Goal: Navigation & Orientation: Find specific page/section

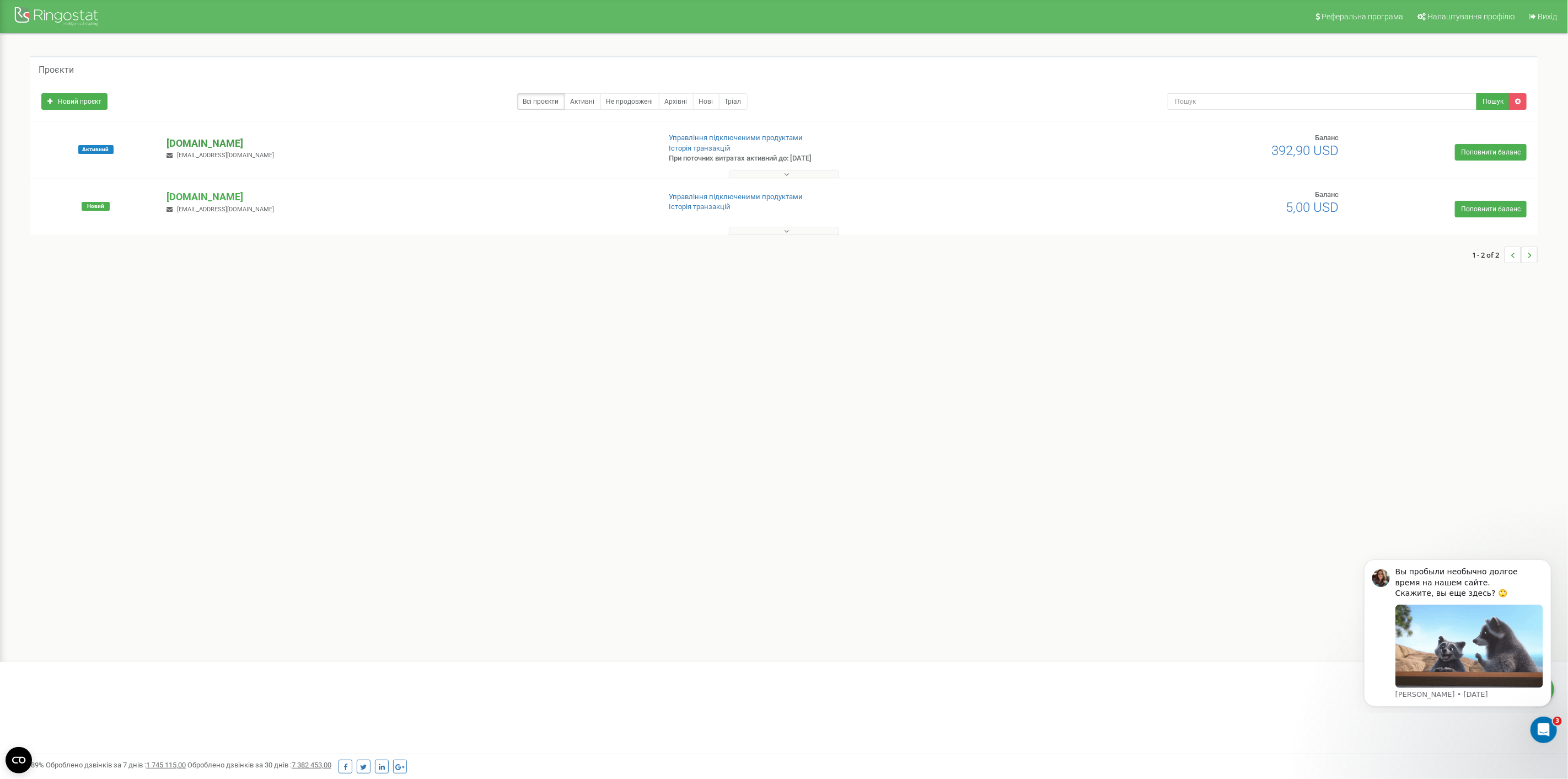
click at [192, 142] on p "[DOMAIN_NAME]" at bounding box center [409, 144] width 484 height 15
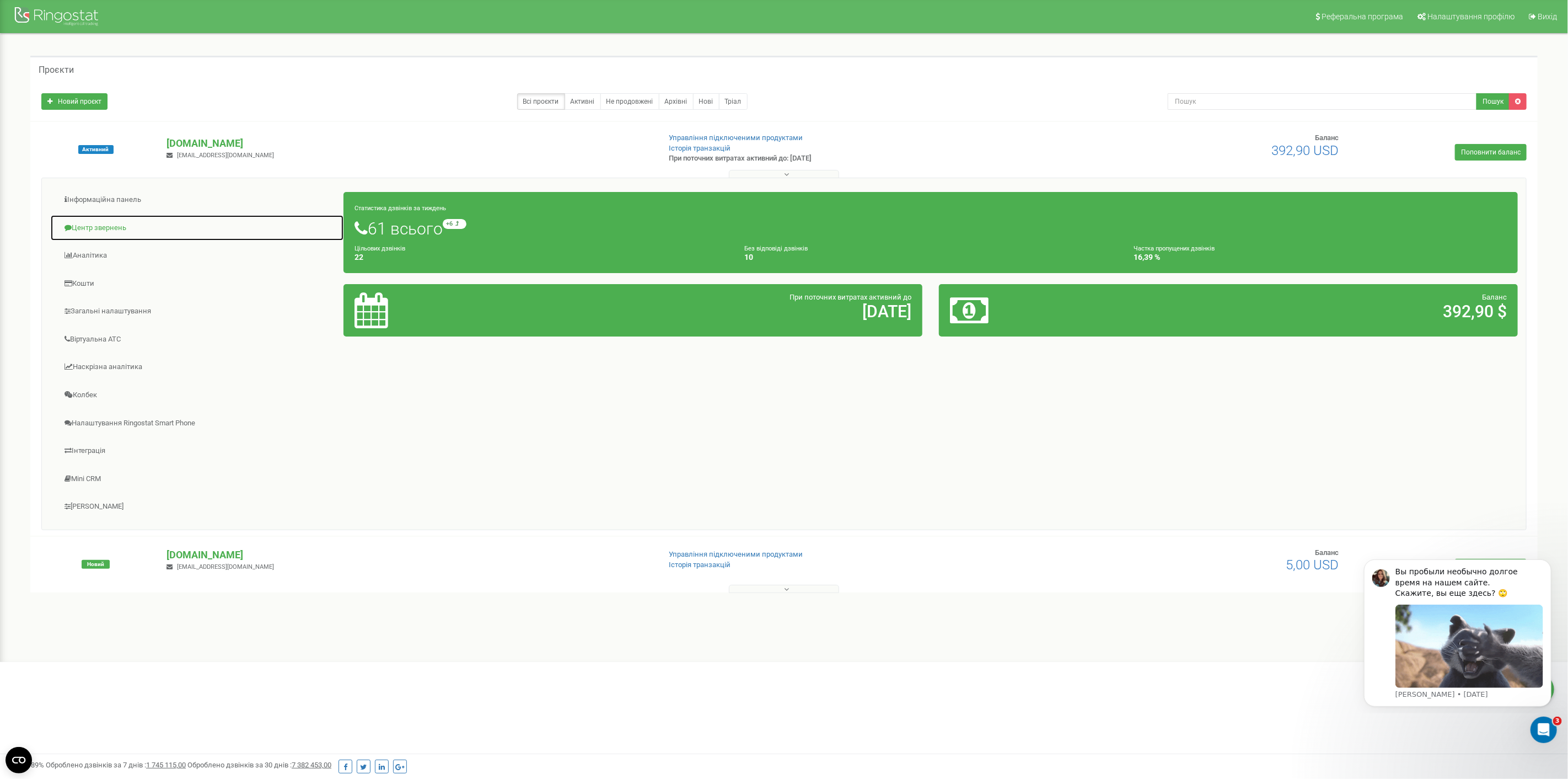
click at [85, 227] on link "Центр звернень" at bounding box center [197, 227] width 294 height 27
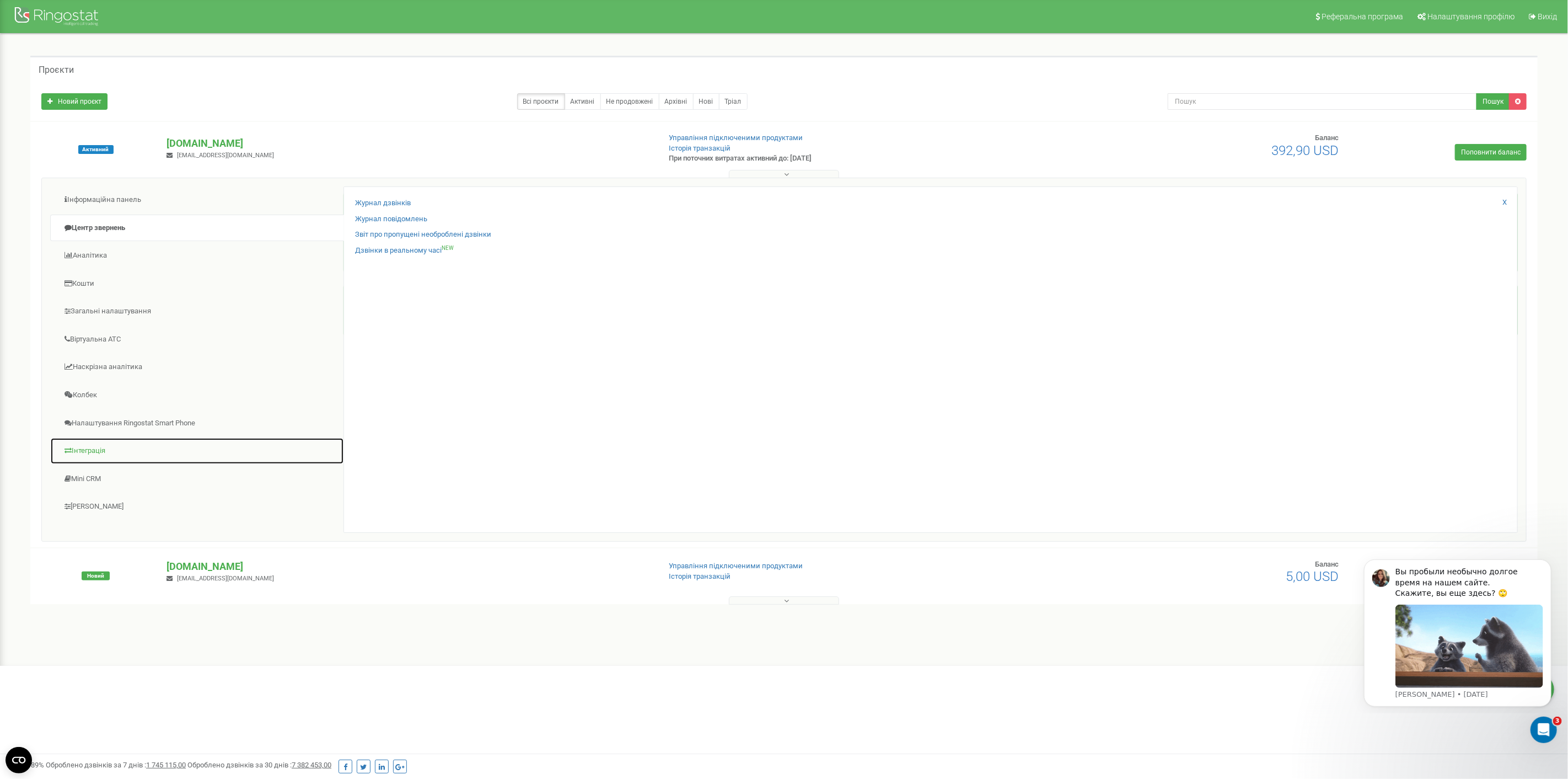
click at [90, 453] on link "Інтеграція" at bounding box center [197, 450] width 294 height 27
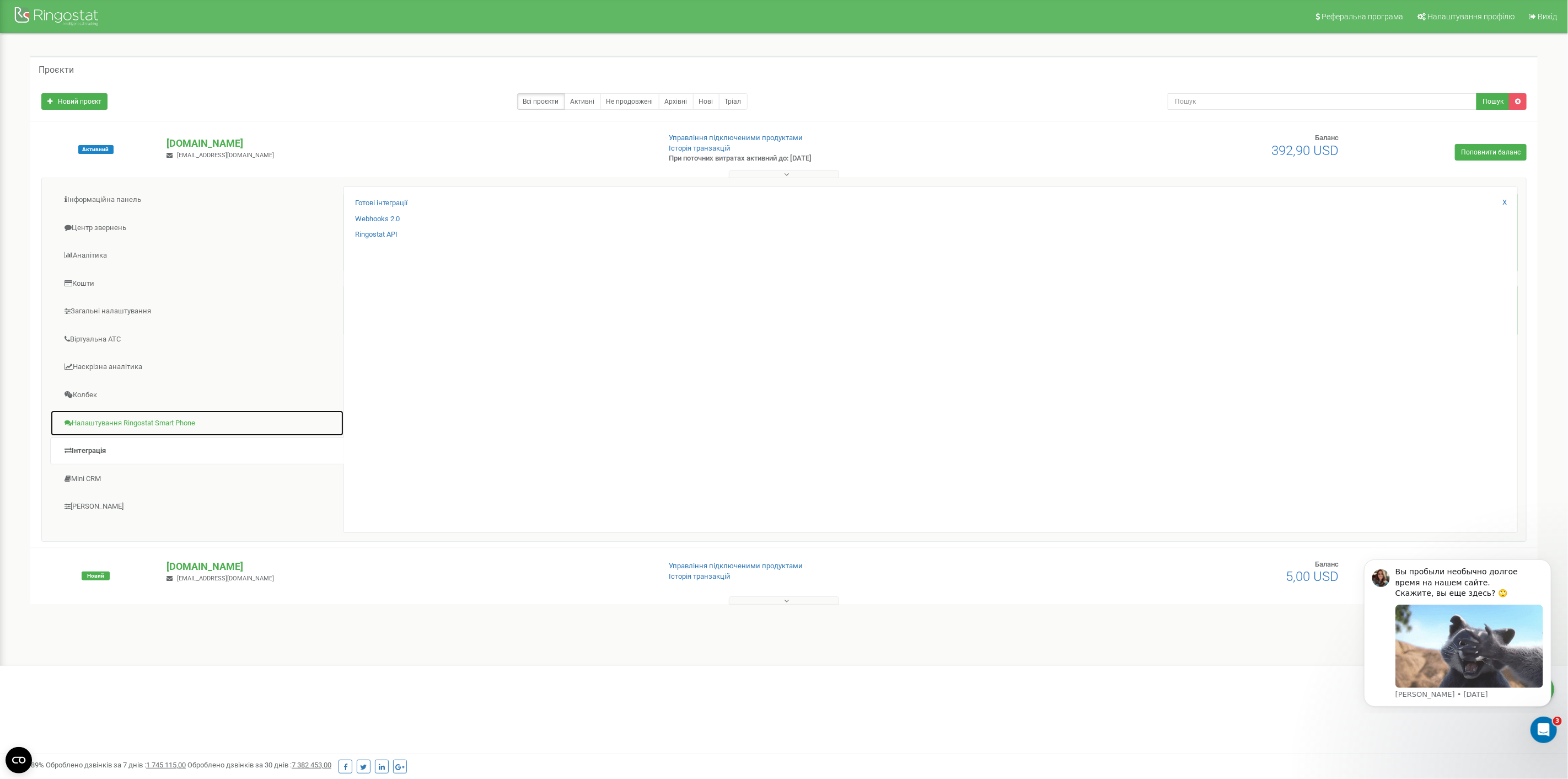
click at [89, 423] on link "Налаштування Ringostat Smart Phone" at bounding box center [197, 423] width 294 height 27
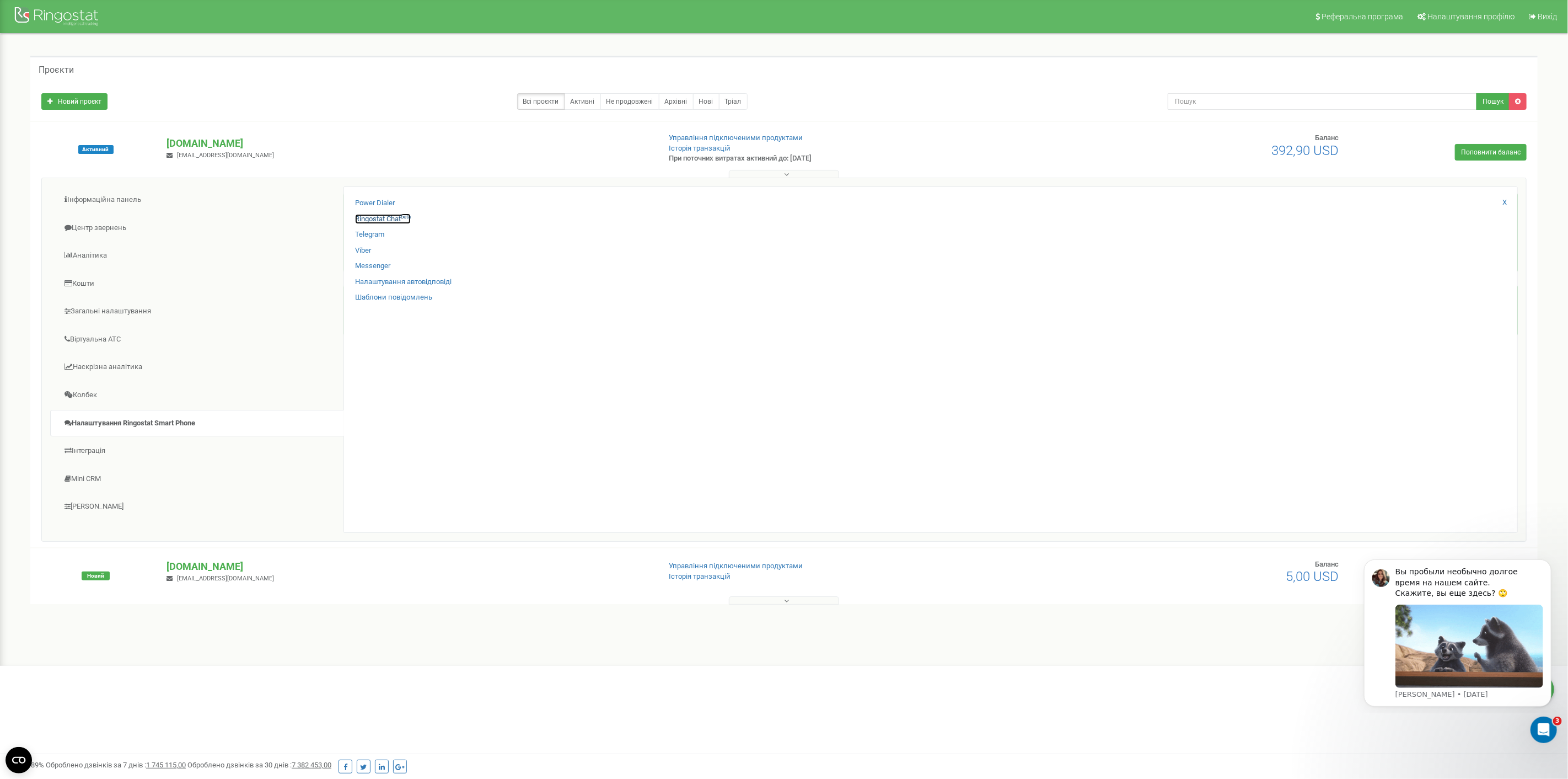
click at [387, 217] on link "Ringostat Chat beta" at bounding box center [383, 219] width 55 height 10
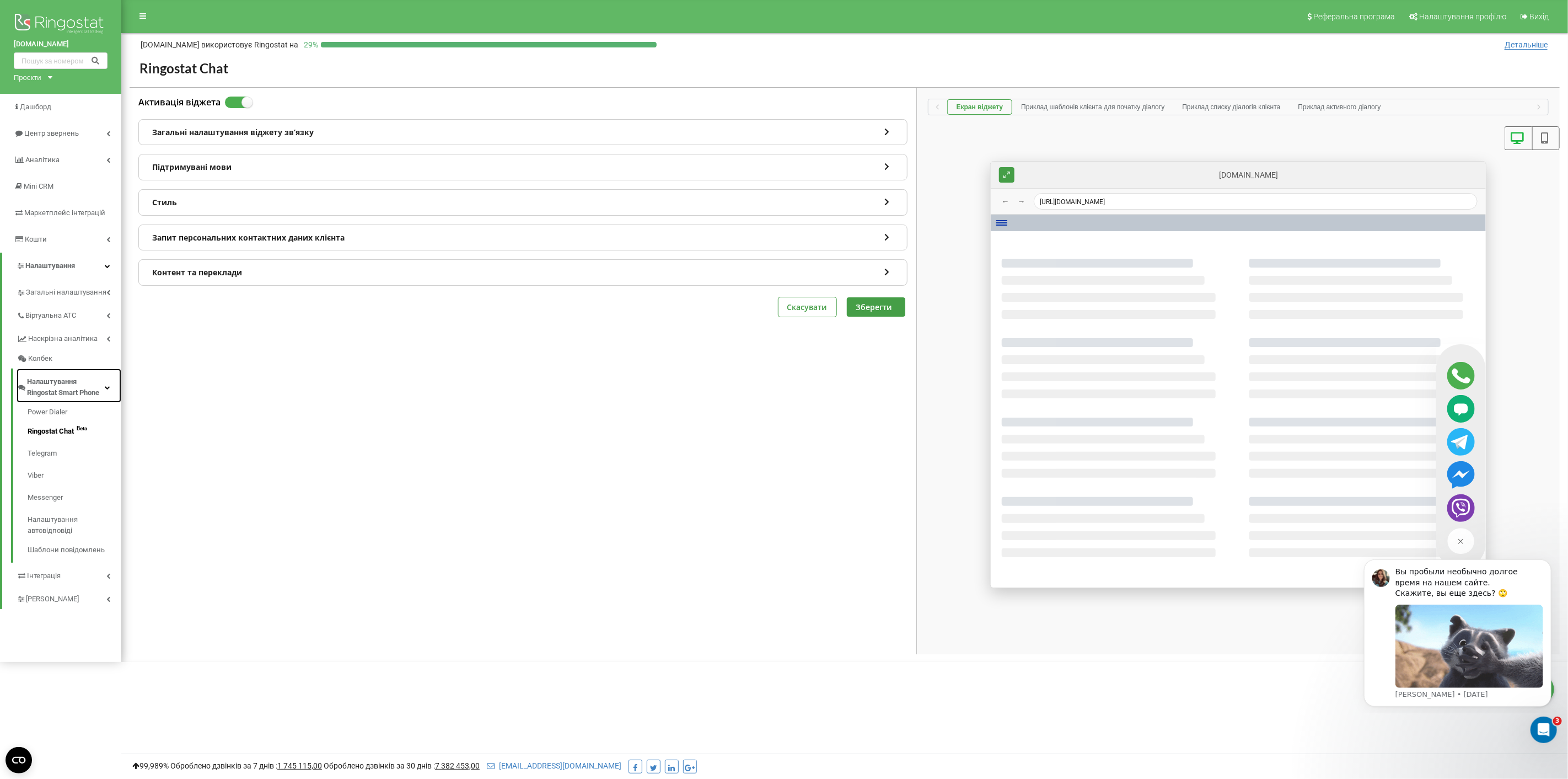
click at [65, 388] on span "Налаштування Ringostat Smart Phone" at bounding box center [66, 387] width 78 height 22
click at [65, 388] on span "Налаштування Ringostat Smart Phone" at bounding box center [66, 387] width 79 height 22
click at [50, 412] on link "Power Dialer" at bounding box center [74, 413] width 94 height 14
click at [1553, 727] on div "Открыть службу сообщений Intercom" at bounding box center [1542, 728] width 36 height 36
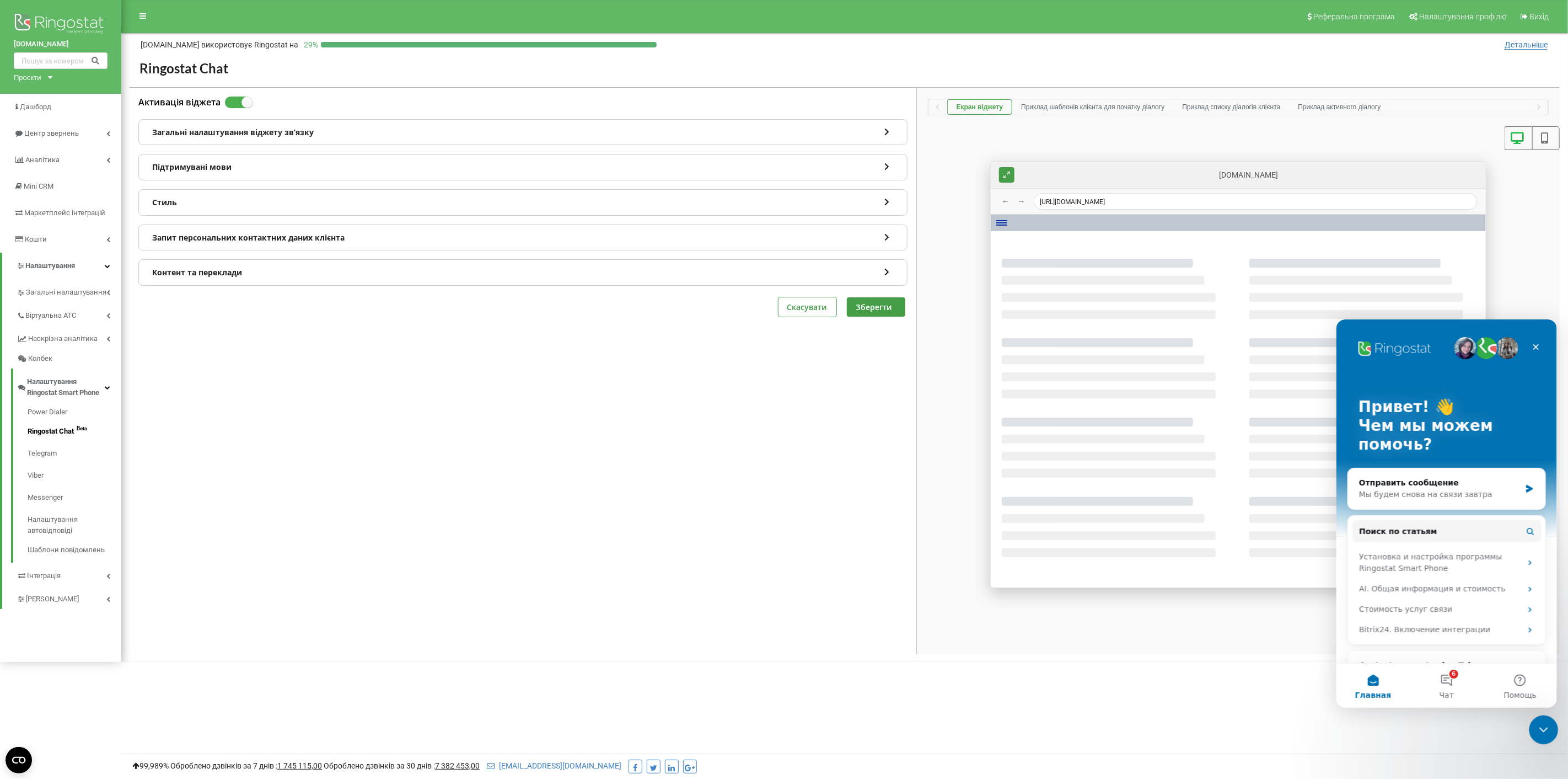
click at [1542, 727] on icon "Закрыть службу сообщений Intercom" at bounding box center [1542, 728] width 13 height 13
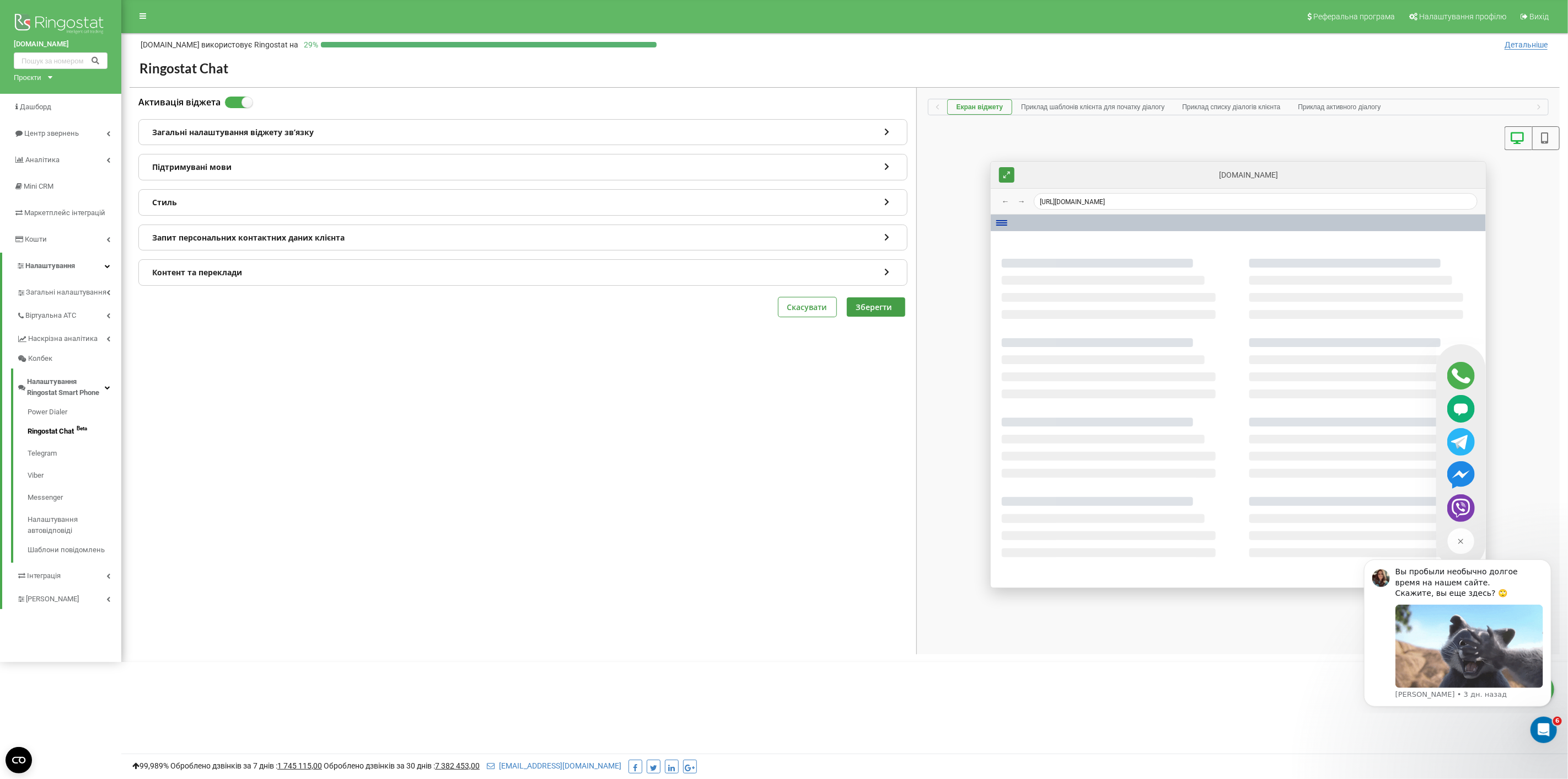
click at [1484, 662] on html at bounding box center [784, 331] width 1568 height 662
click at [1544, 563] on button "Dismiss notification" at bounding box center [1548, 562] width 15 height 15
click at [1546, 563] on icon "Dismiss notification" at bounding box center [1547, 562] width 4 height 4
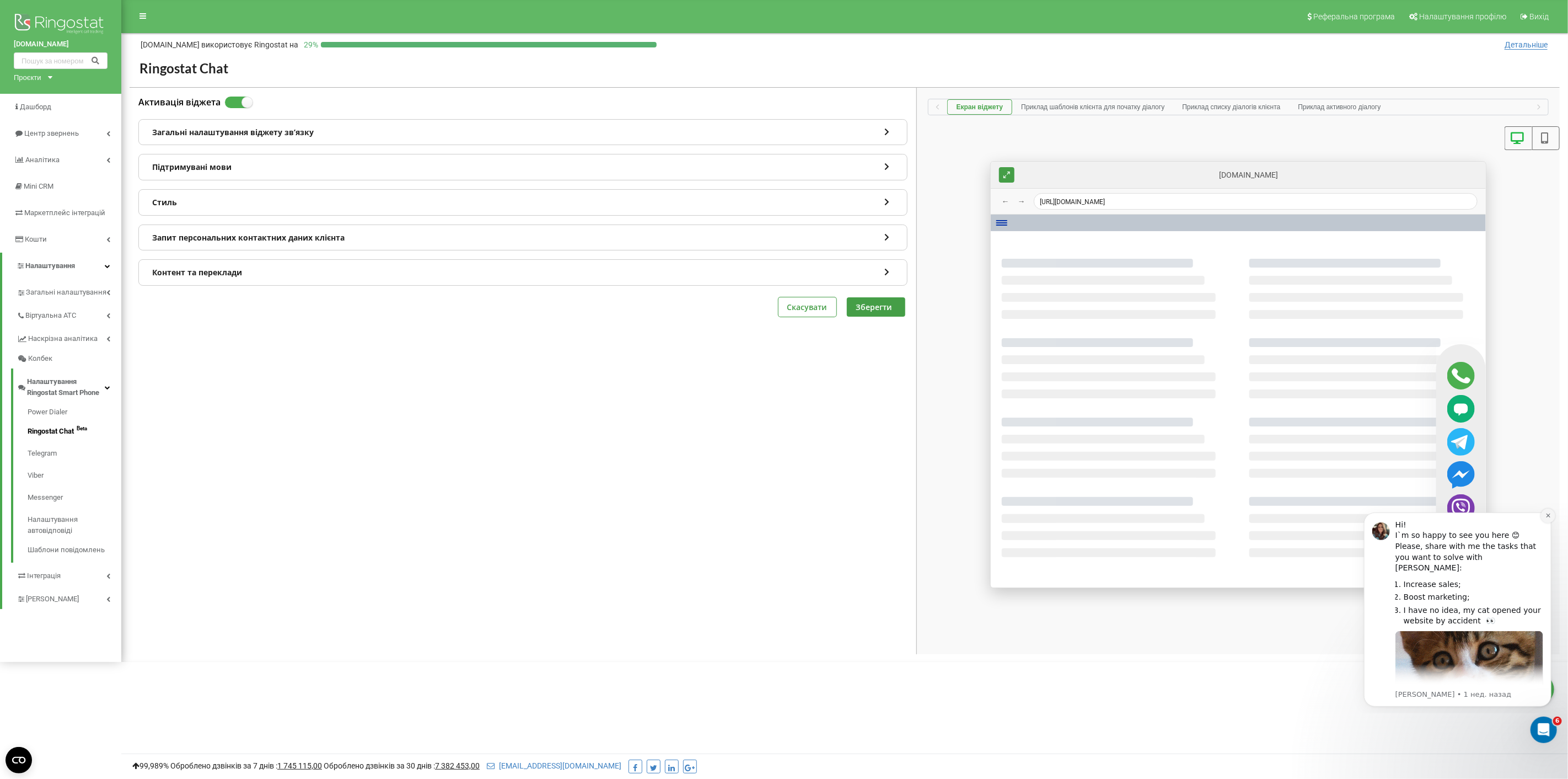
click at [1549, 513] on button "Dismiss notification" at bounding box center [1548, 515] width 15 height 15
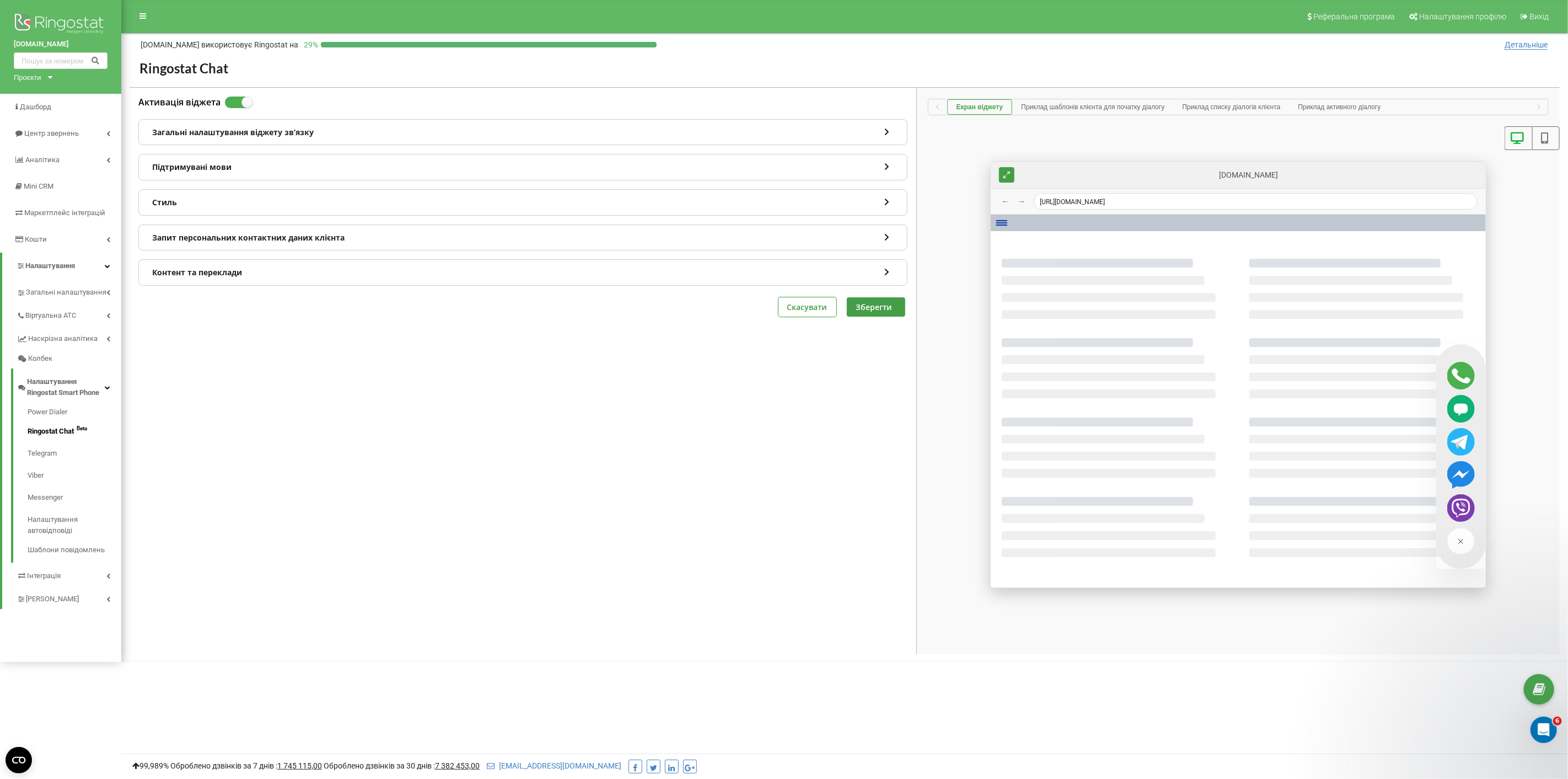
click at [324, 196] on div "Стиль" at bounding box center [523, 202] width 768 height 26
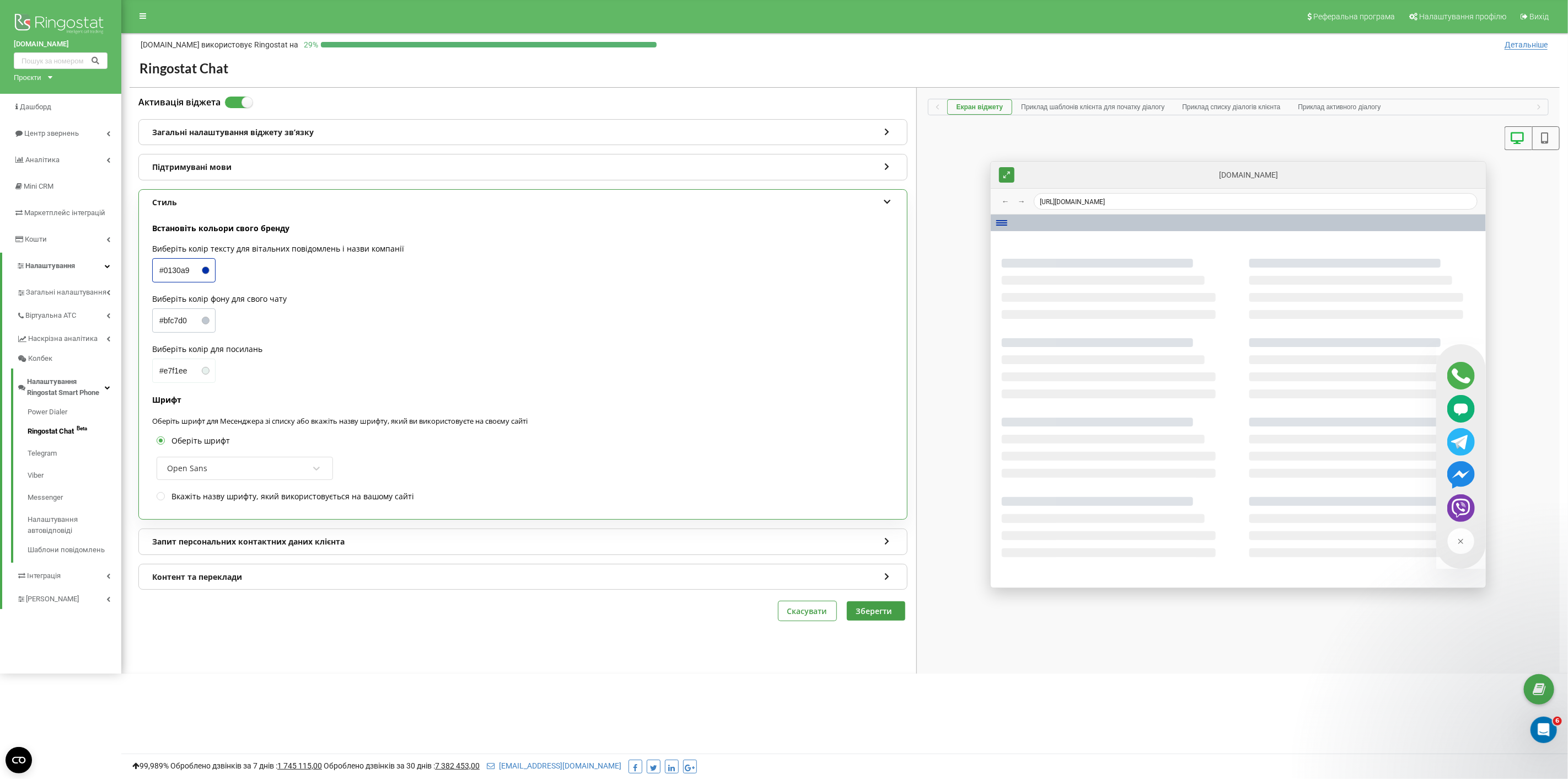
click at [317, 176] on div "Підтримувані мови" at bounding box center [523, 167] width 768 height 26
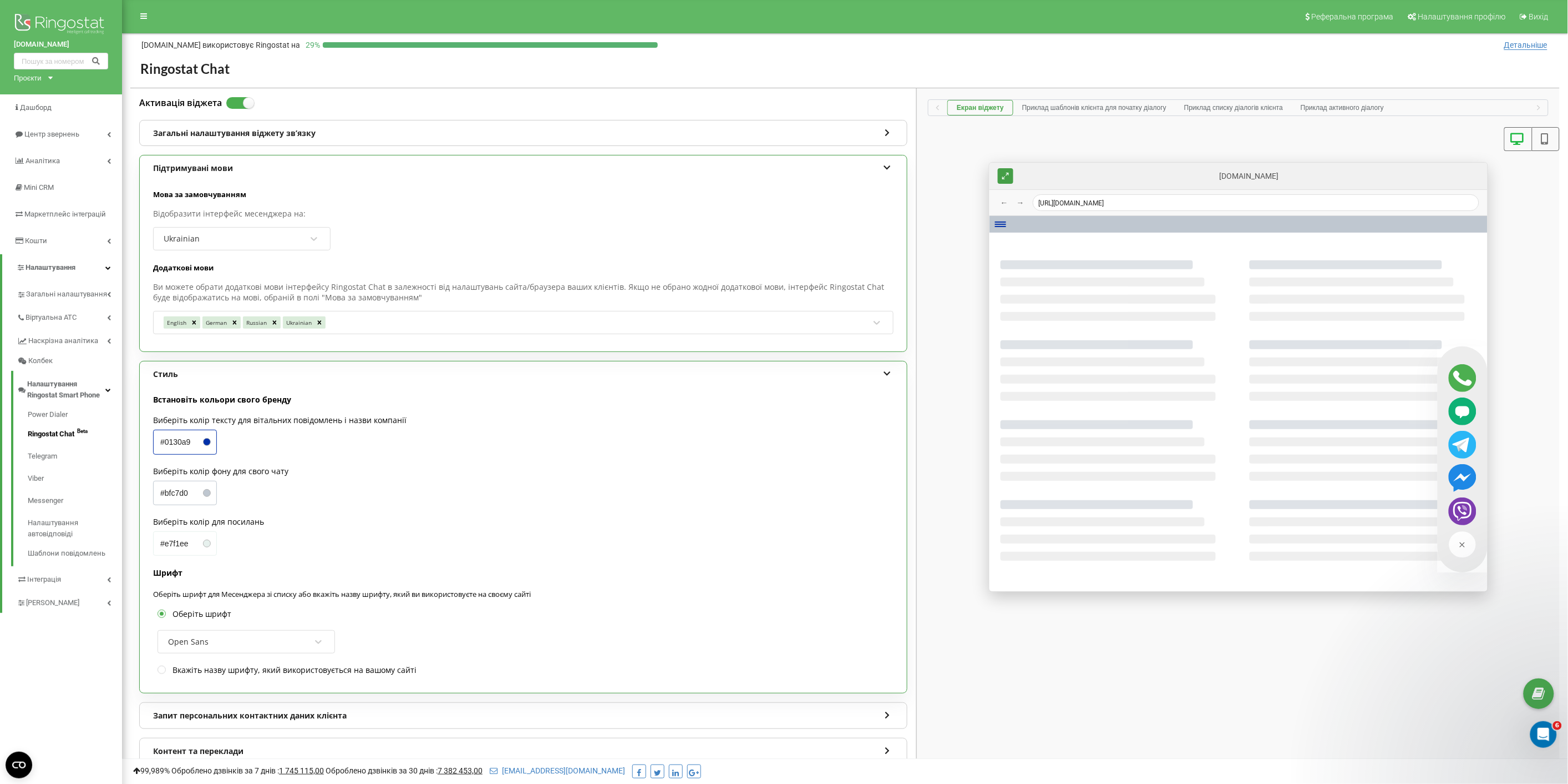
click at [324, 140] on div "Загальні налаштування віджету звʼязку" at bounding box center [523, 133] width 768 height 26
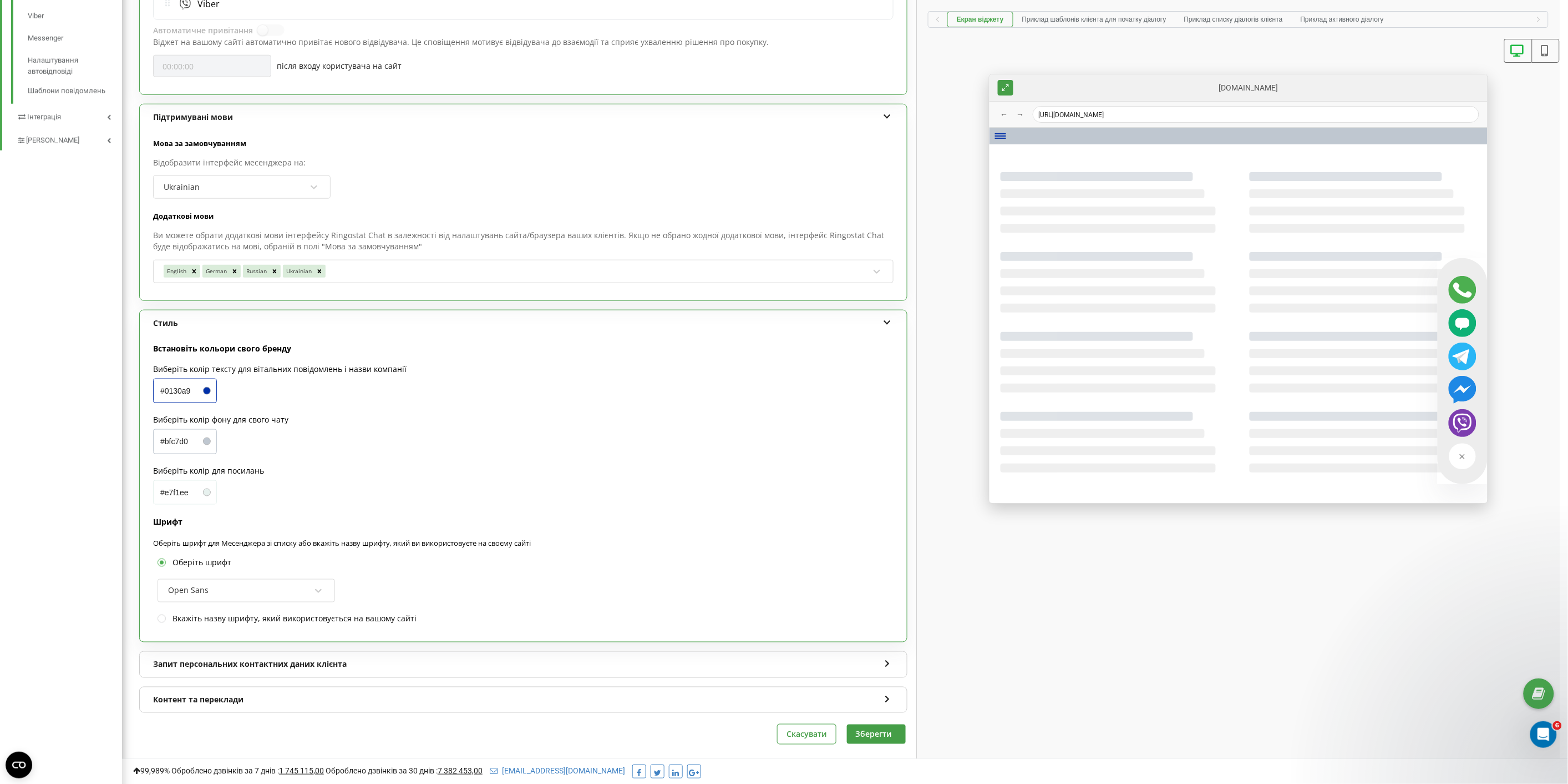
scroll to position [479, 0]
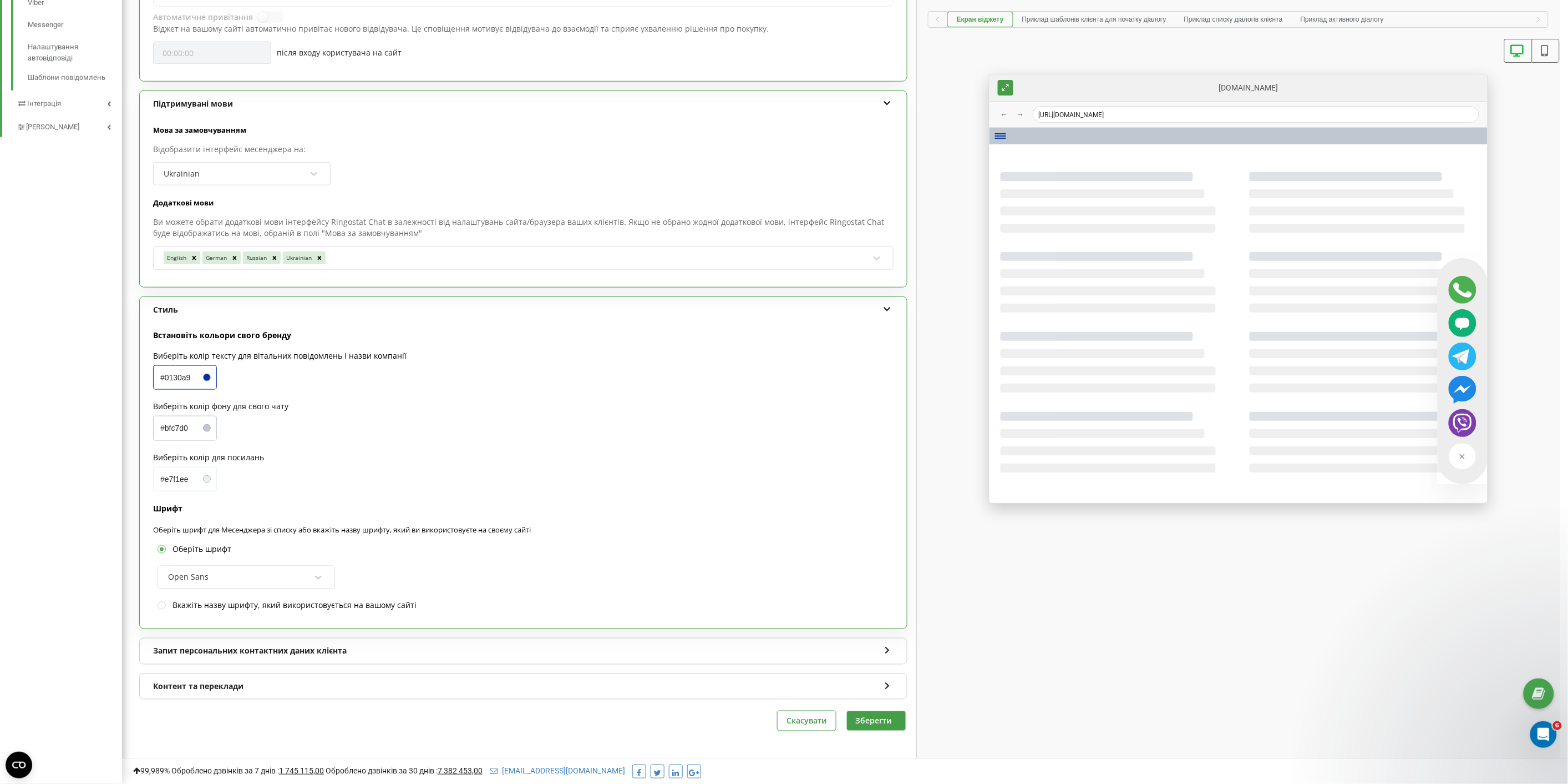
click at [365, 686] on div "Контент та переклади" at bounding box center [523, 686] width 768 height 26
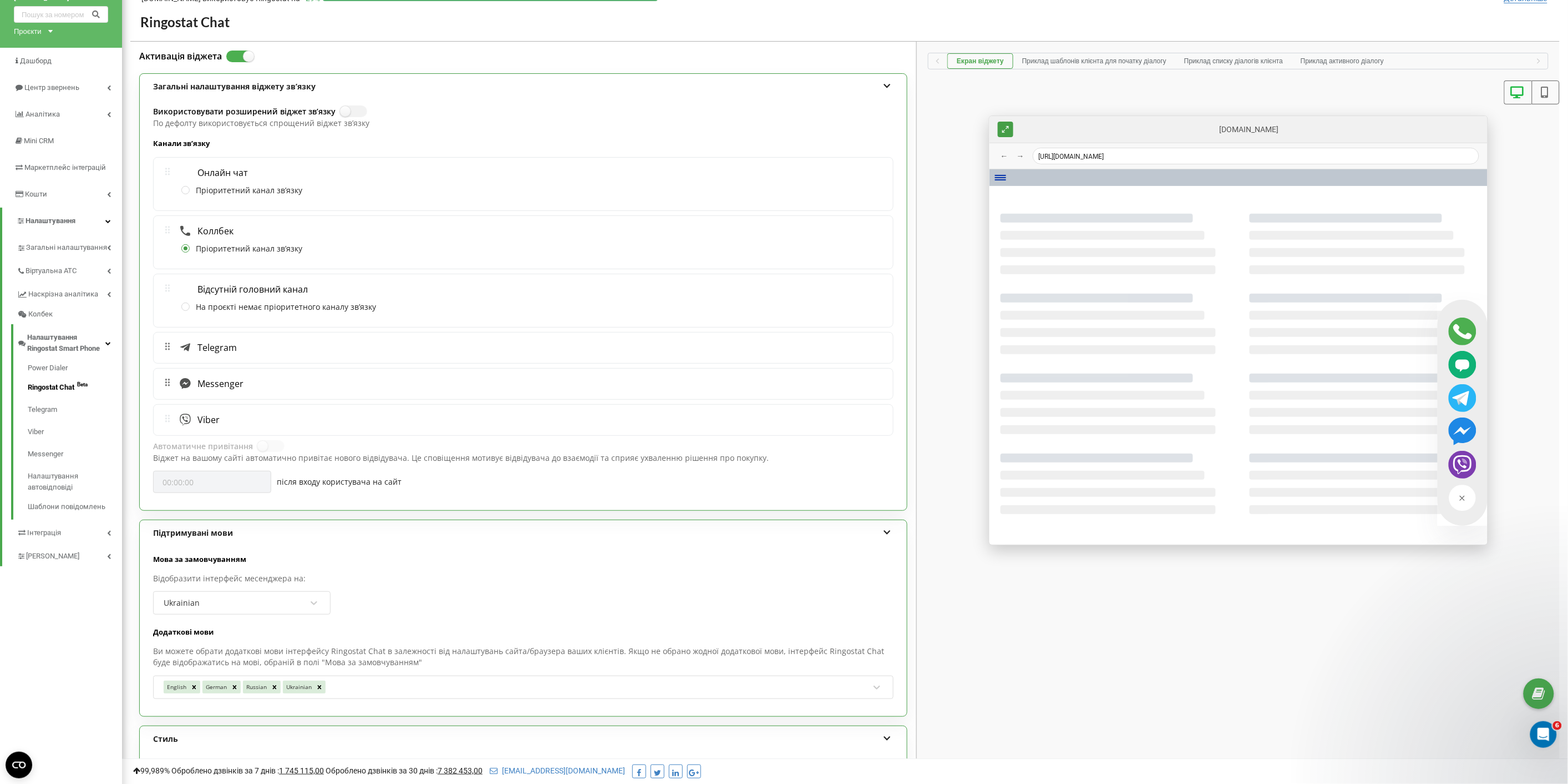
scroll to position [0, 0]
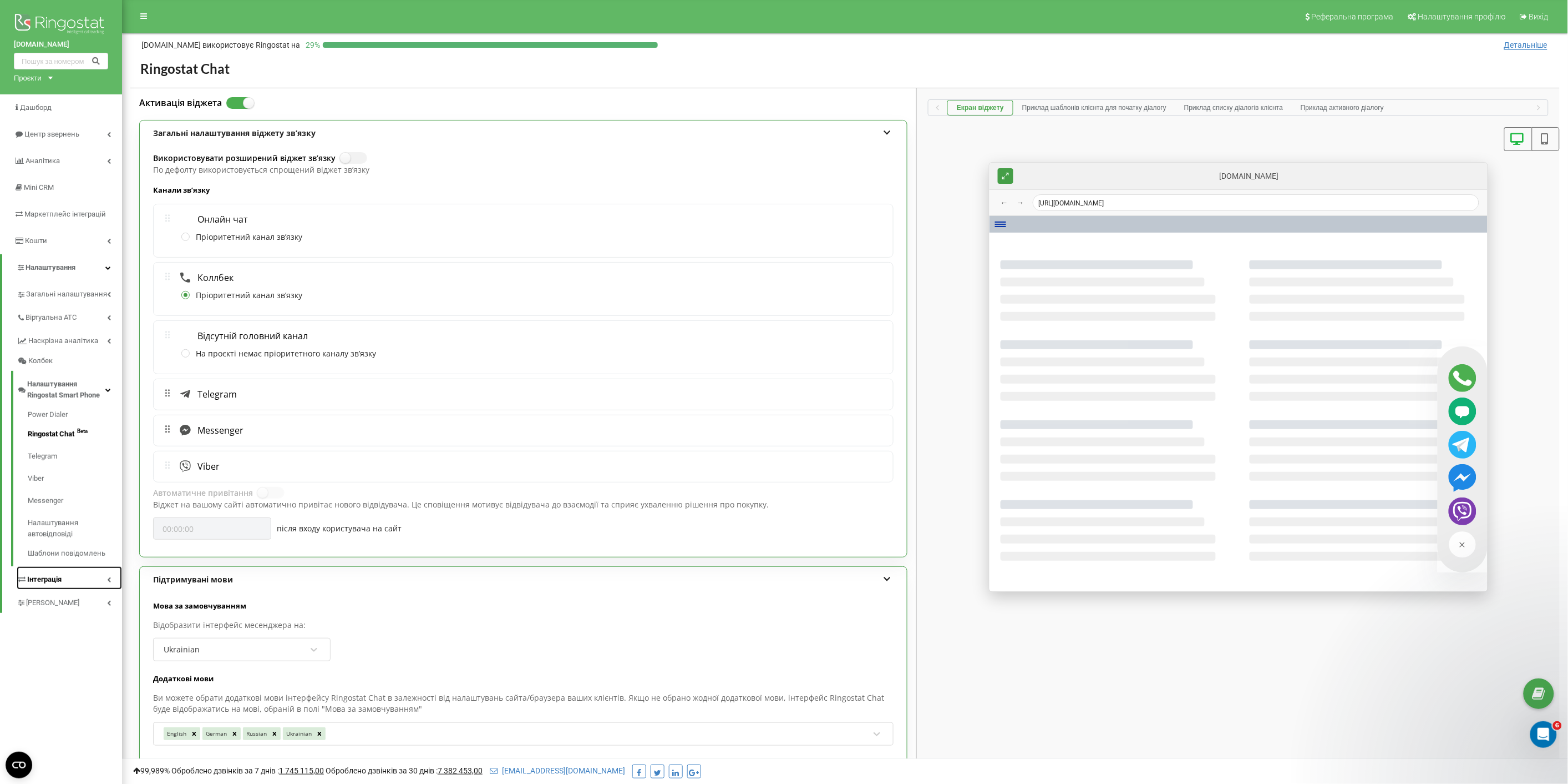
click at [36, 568] on link "Інтеграція" at bounding box center [70, 578] width 106 height 23
click at [45, 419] on span "Інтеграція" at bounding box center [44, 418] width 34 height 11
click at [37, 286] on link "Загальні налаштування" at bounding box center [70, 293] width 106 height 23
click at [37, 246] on link "Кошти" at bounding box center [61, 241] width 122 height 26
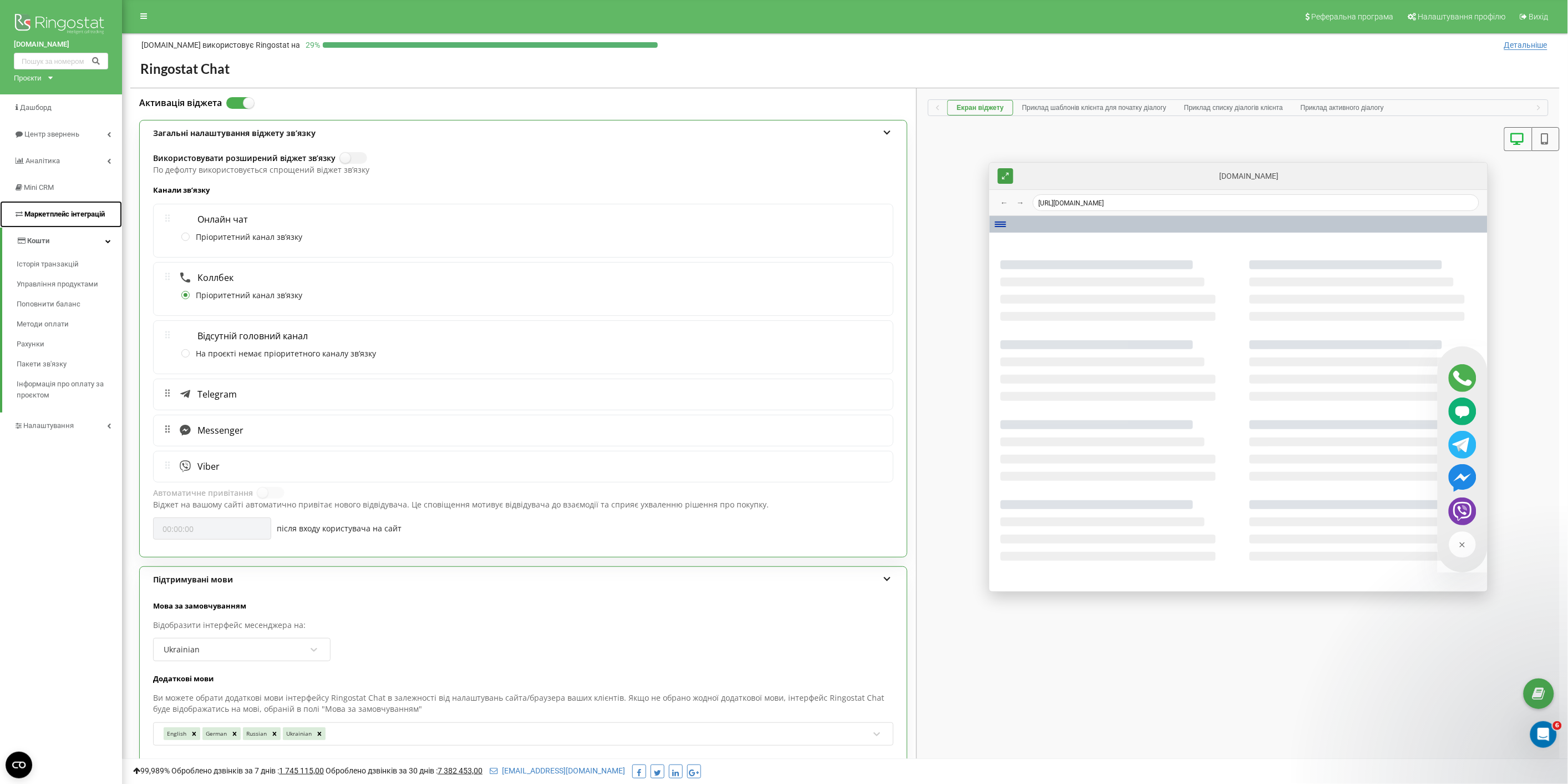
click at [35, 216] on span "Маркетплейс інтеграцій" at bounding box center [65, 213] width 81 height 8
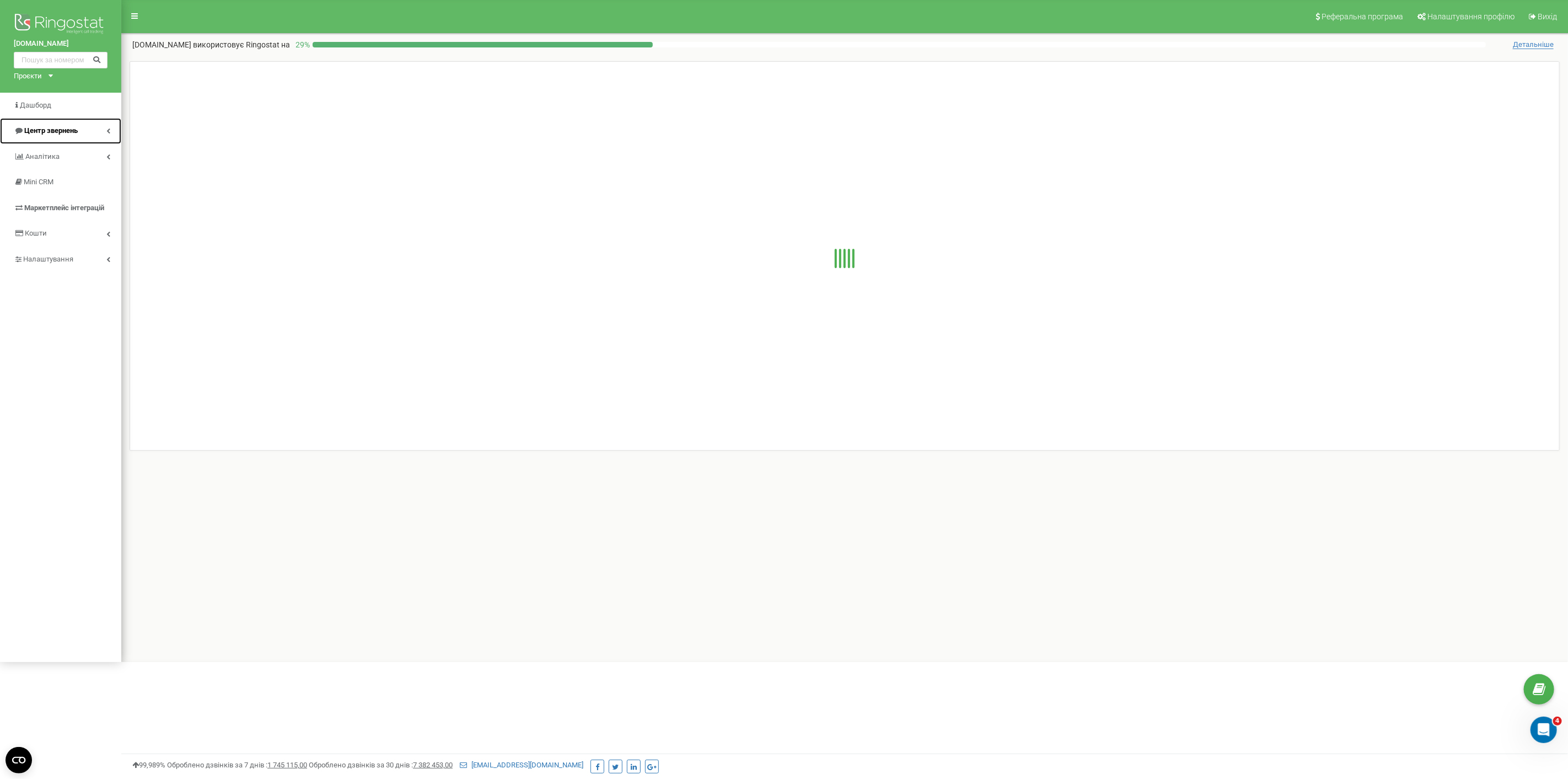
click at [44, 124] on link "Центр звернень" at bounding box center [60, 131] width 121 height 26
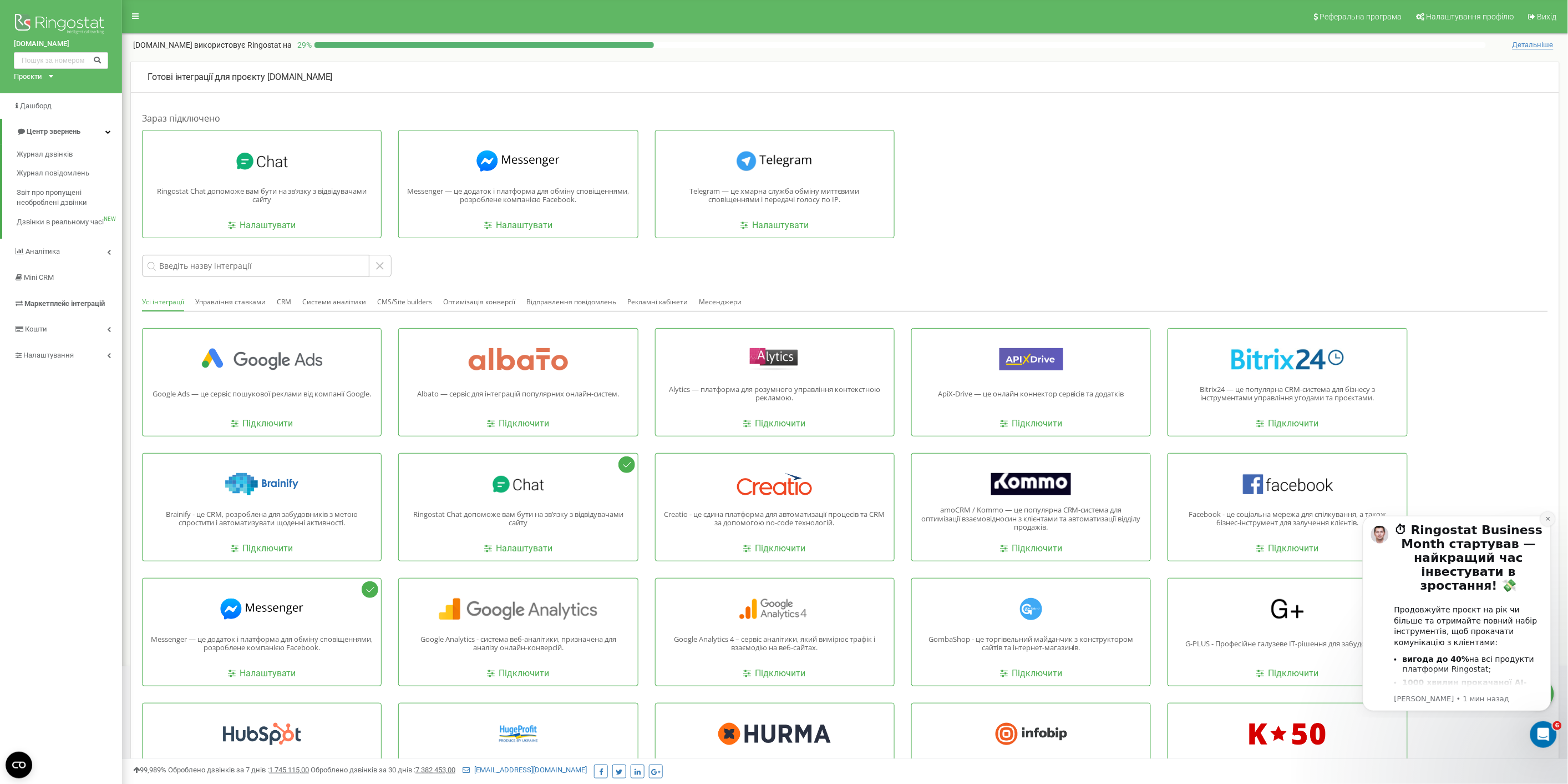
click at [1550, 519] on icon "Dismiss notification" at bounding box center [1548, 518] width 6 height 6
